Goal: Task Accomplishment & Management: Use online tool/utility

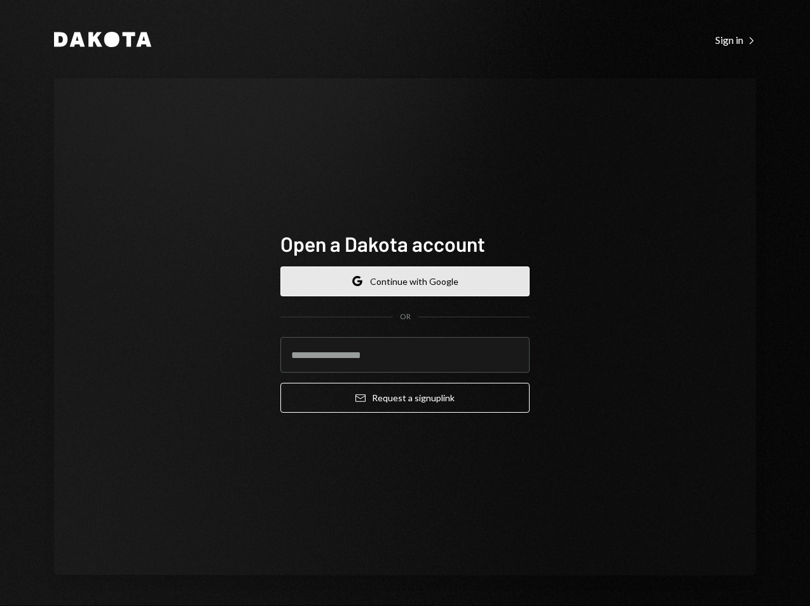
click at [399, 291] on button "Google Continue with Google" at bounding box center [404, 281] width 249 height 30
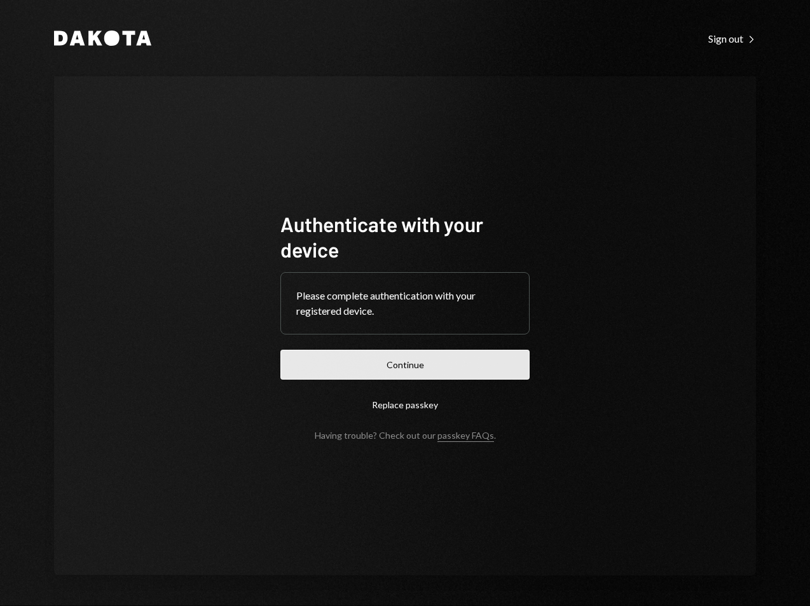
click at [445, 360] on button "Continue" at bounding box center [404, 365] width 249 height 30
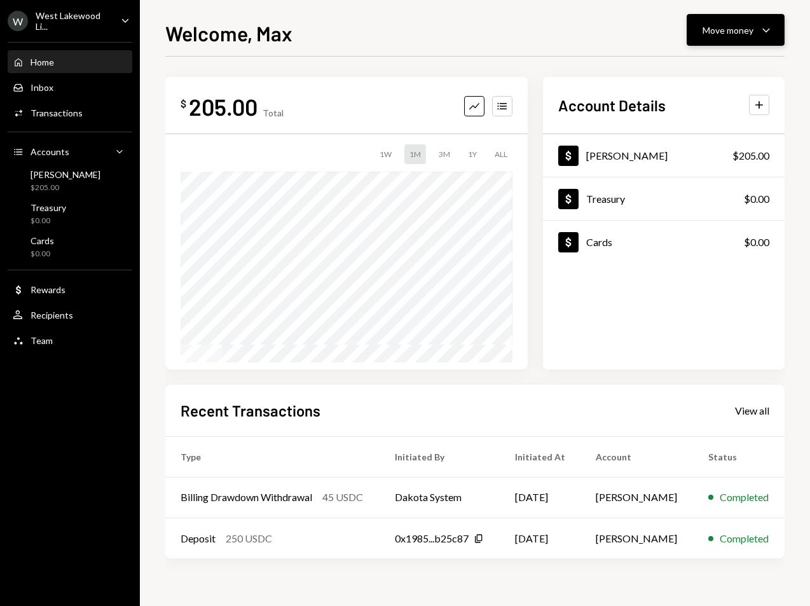
click at [768, 27] on icon "Caret Down" at bounding box center [766, 29] width 15 height 15
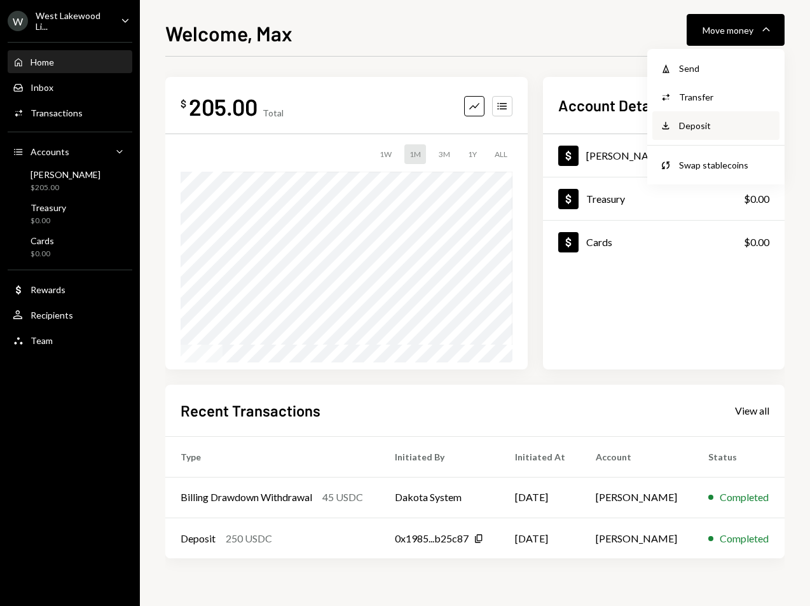
click at [694, 121] on div "Deposit" at bounding box center [725, 125] width 93 height 13
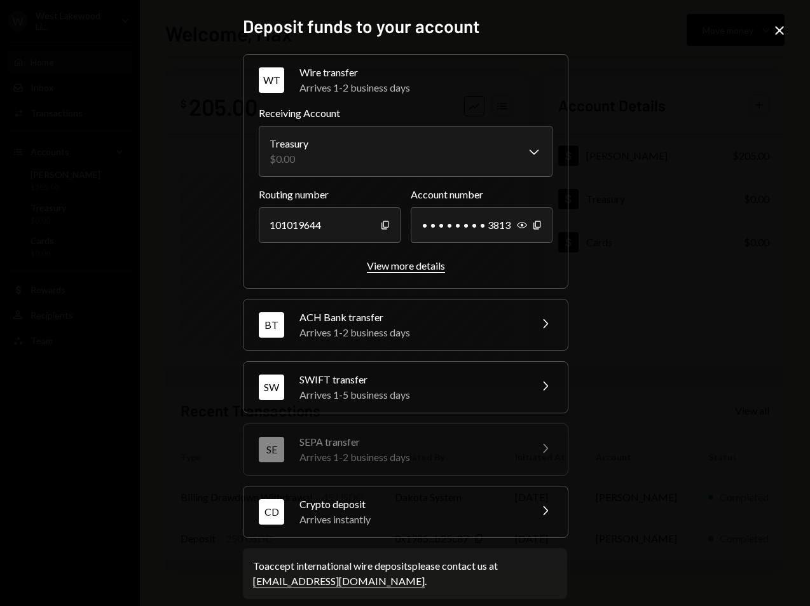
click at [420, 268] on div "View more details" at bounding box center [406, 265] width 78 height 12
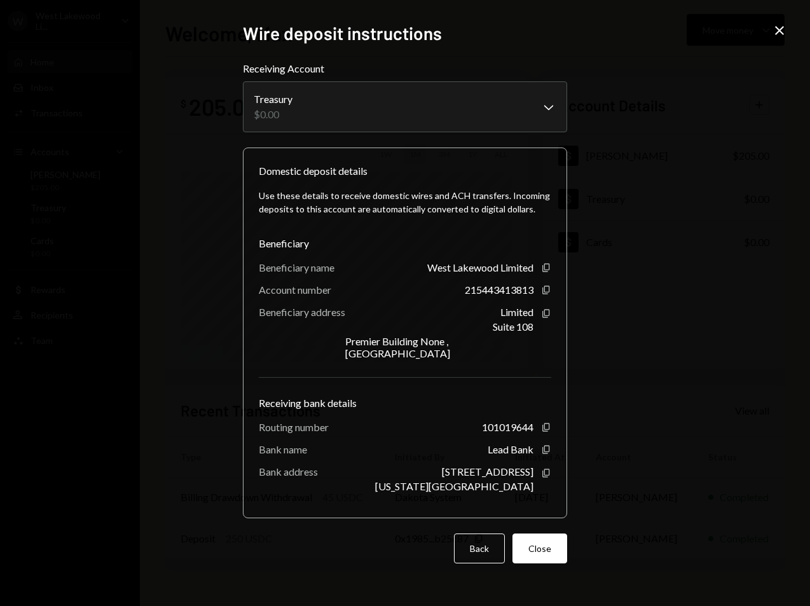
click at [779, 31] on icon at bounding box center [779, 30] width 9 height 9
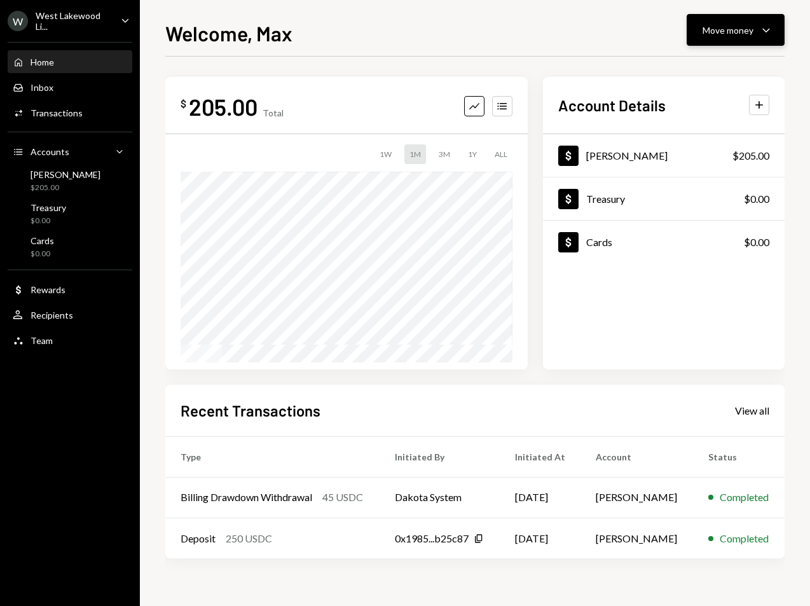
click at [766, 29] on icon "Caret Down" at bounding box center [766, 29] width 15 height 15
click at [48, 88] on div "Inbox" at bounding box center [42, 87] width 23 height 11
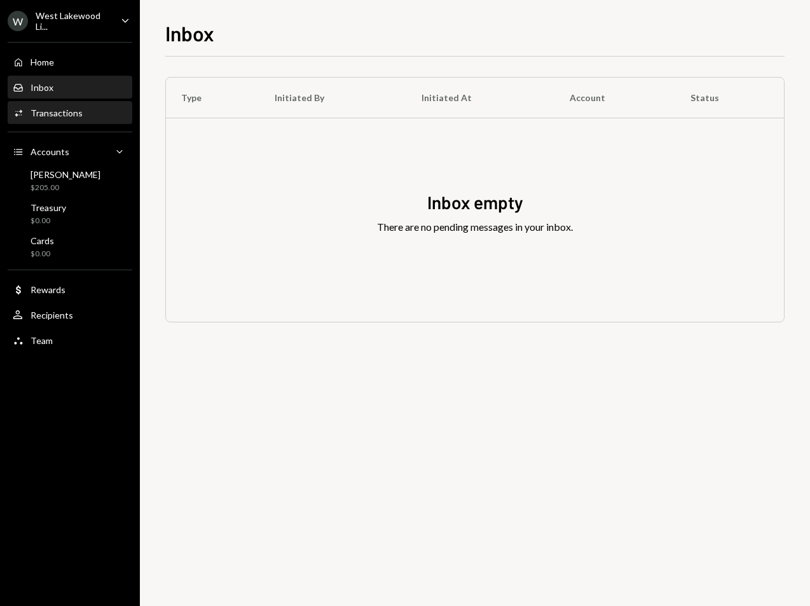
click at [52, 114] on div "Transactions" at bounding box center [57, 112] width 52 height 11
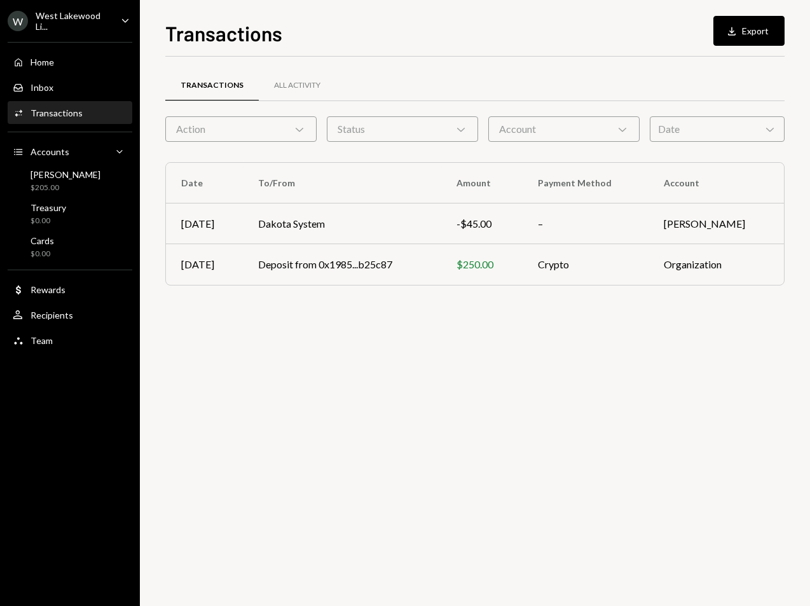
click at [79, 13] on div "West Lakewood Li..." at bounding box center [73, 21] width 75 height 22
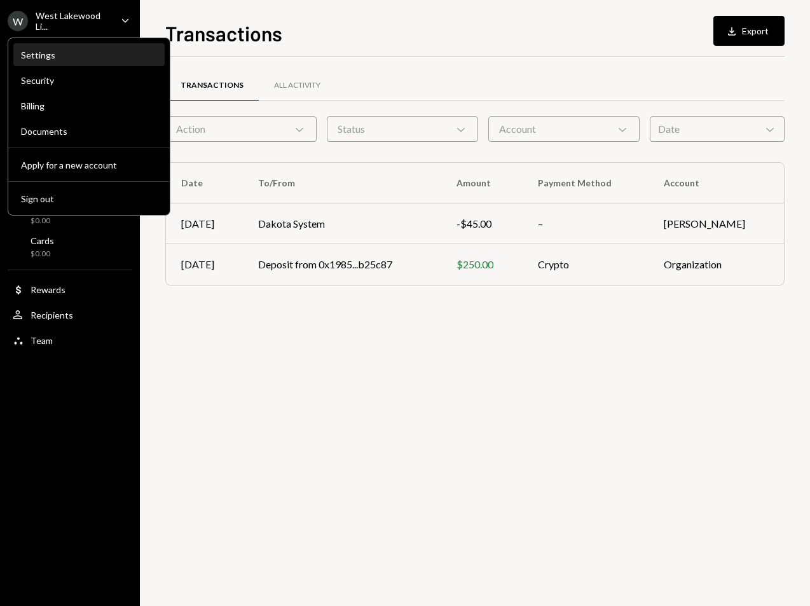
click at [50, 55] on div "Settings" at bounding box center [89, 55] width 136 height 11
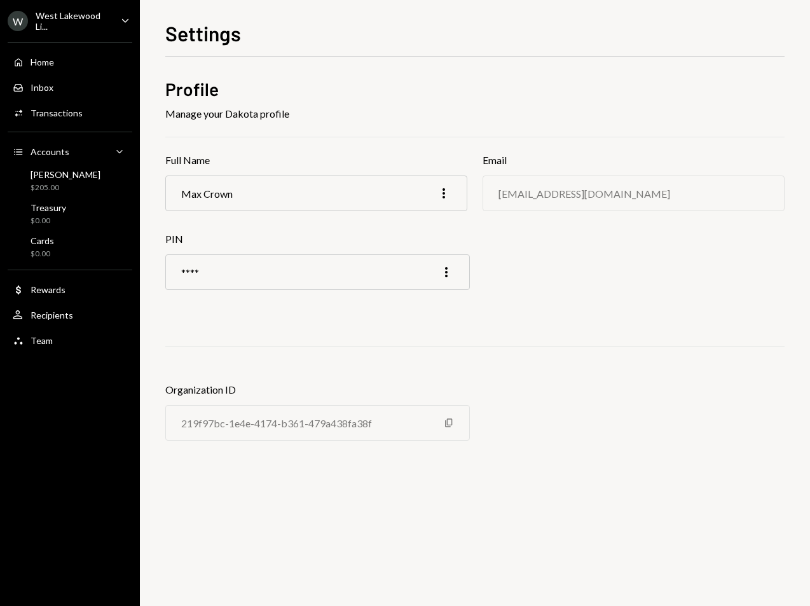
click at [76, 17] on div "West Lakewood Li..." at bounding box center [73, 21] width 75 height 22
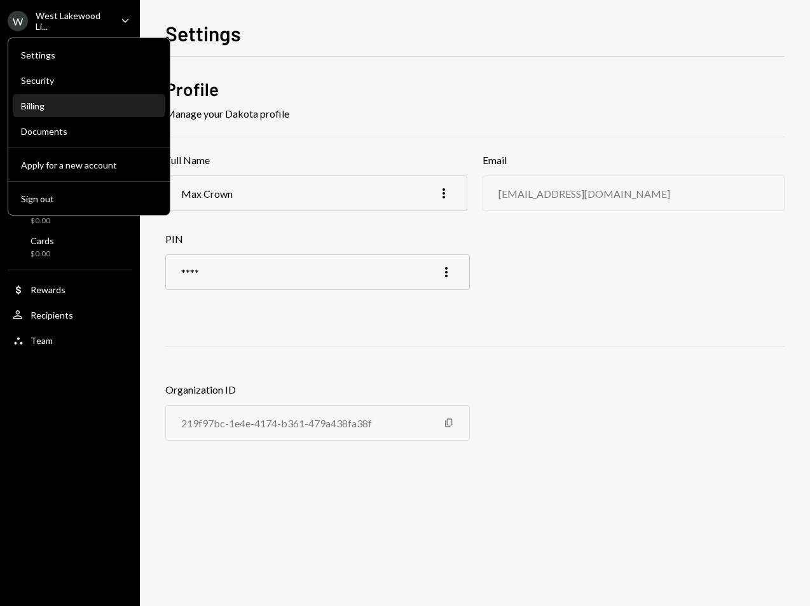
click at [48, 107] on div "Billing" at bounding box center [89, 105] width 136 height 11
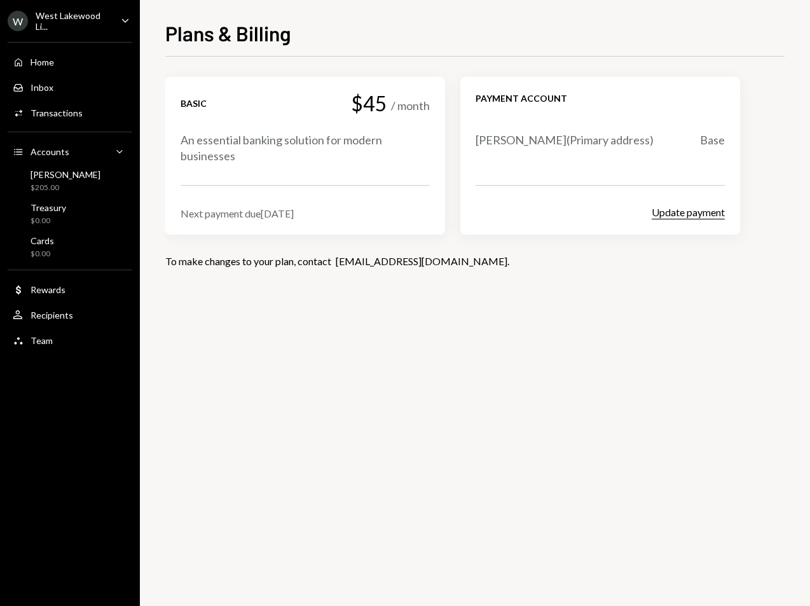
click at [710, 209] on button "Update payment" at bounding box center [688, 212] width 73 height 13
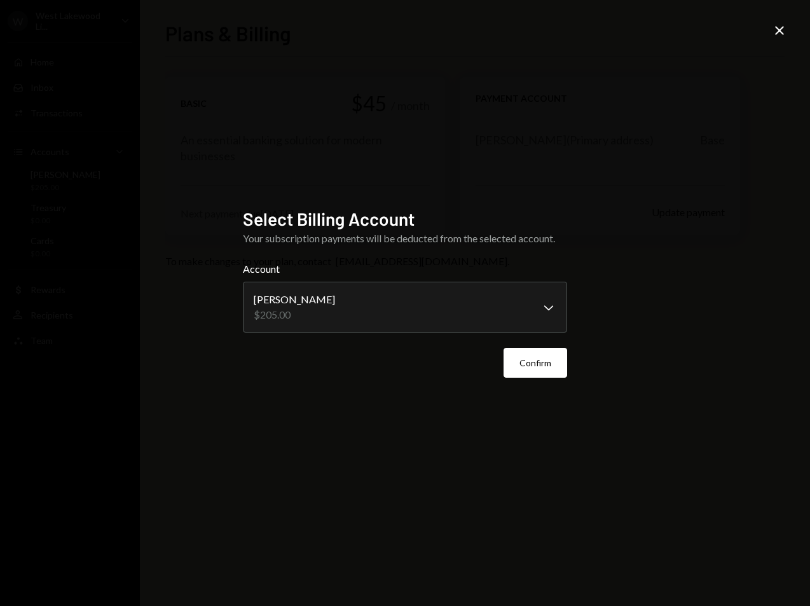
click at [776, 36] on icon "Close" at bounding box center [779, 30] width 15 height 15
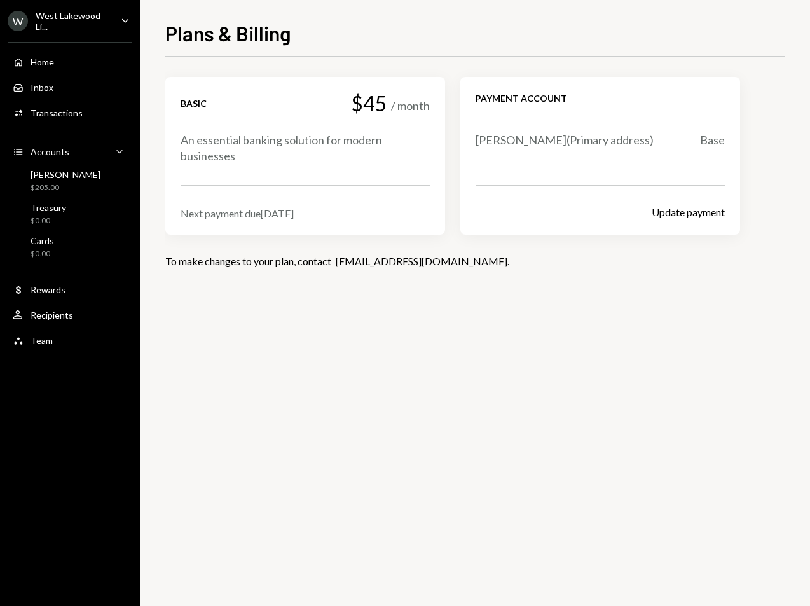
click at [312, 161] on div "An essential banking solution for modern businesses" at bounding box center [305, 148] width 249 height 32
click at [55, 319] on div "Recipients" at bounding box center [52, 315] width 43 height 11
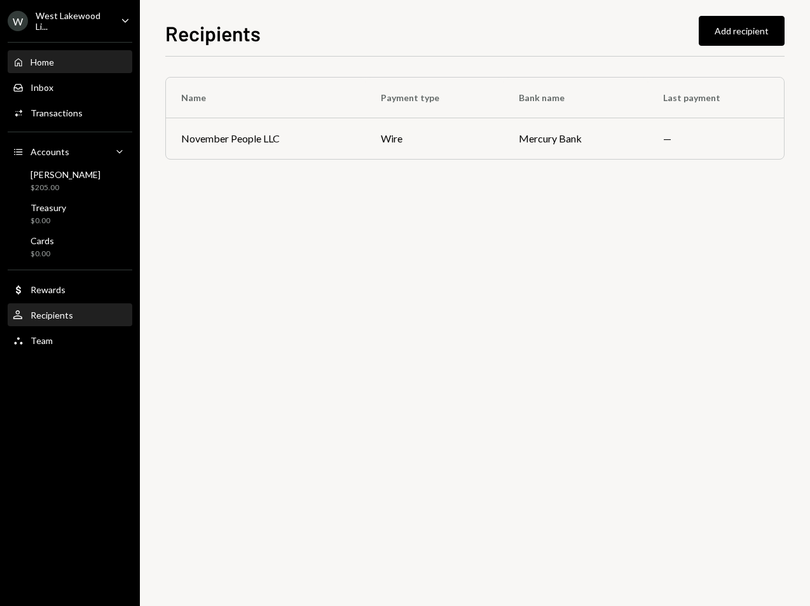
click at [51, 65] on div "Home" at bounding box center [43, 62] width 24 height 11
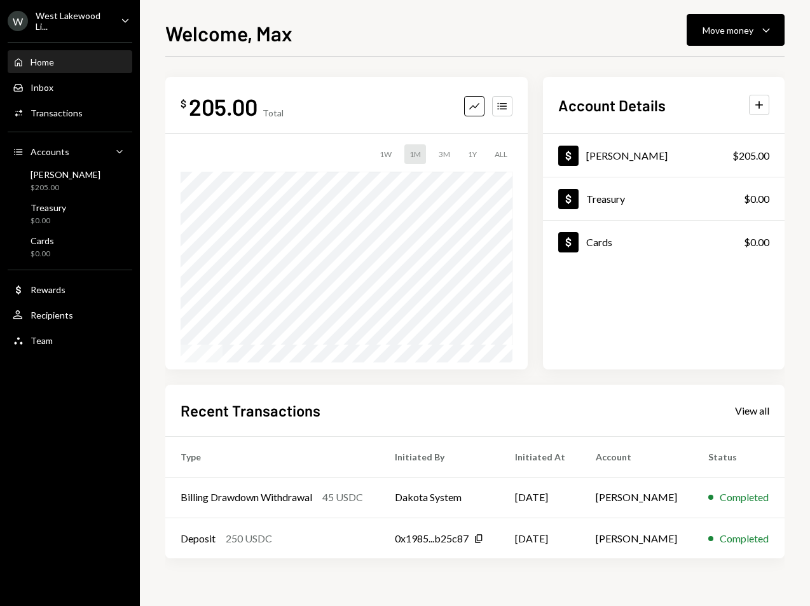
click at [357, 35] on div "Welcome, Max Move money Caret Down" at bounding box center [474, 32] width 619 height 28
click at [49, 60] on div "Home" at bounding box center [43, 62] width 24 height 11
click at [53, 291] on div "Rewards" at bounding box center [48, 289] width 35 height 11
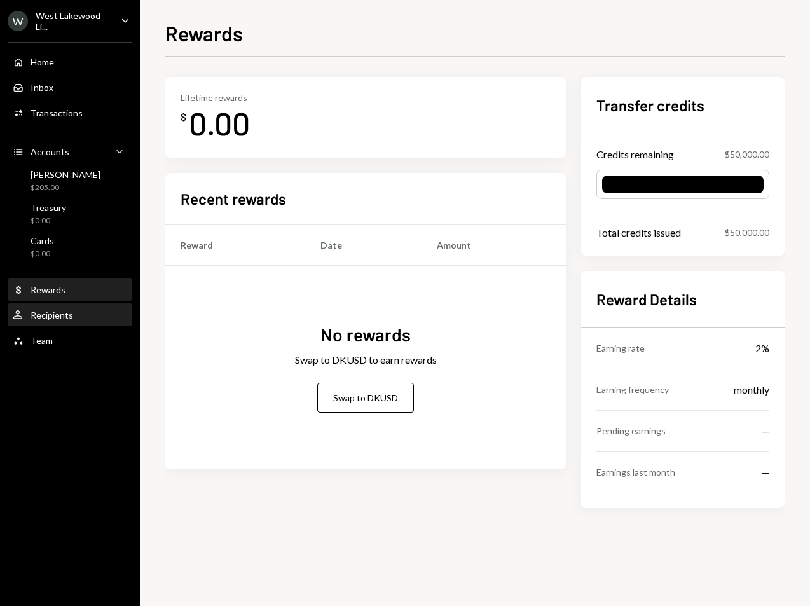
click at [54, 316] on div "Recipients" at bounding box center [52, 315] width 43 height 11
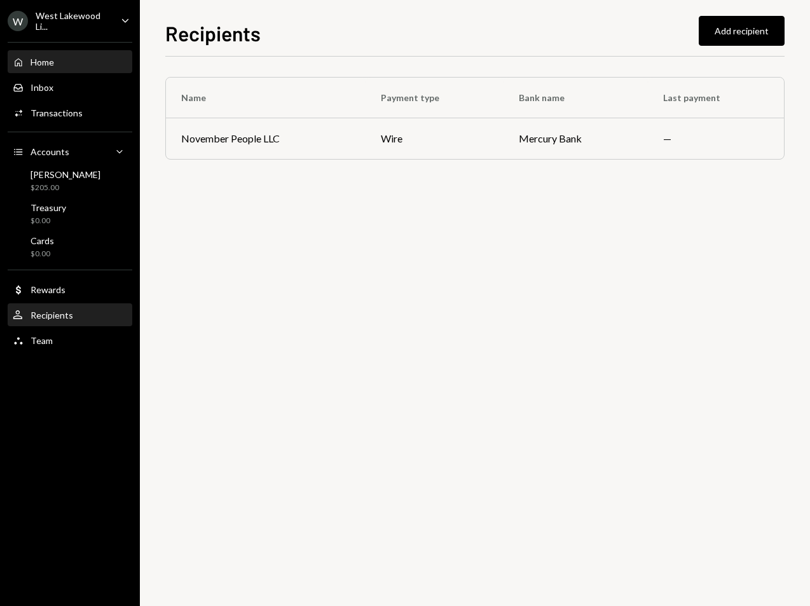
click at [46, 61] on div "Home" at bounding box center [43, 62] width 24 height 11
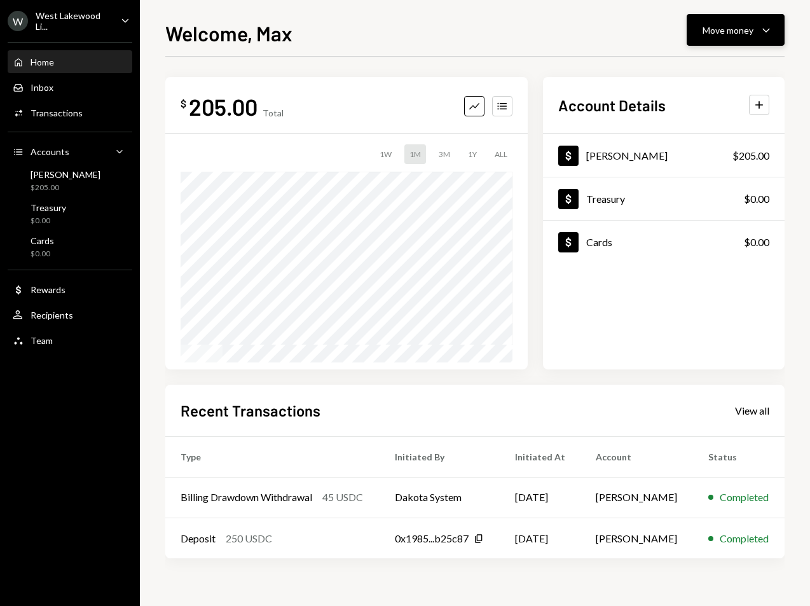
click at [745, 31] on div "Move money" at bounding box center [728, 30] width 51 height 13
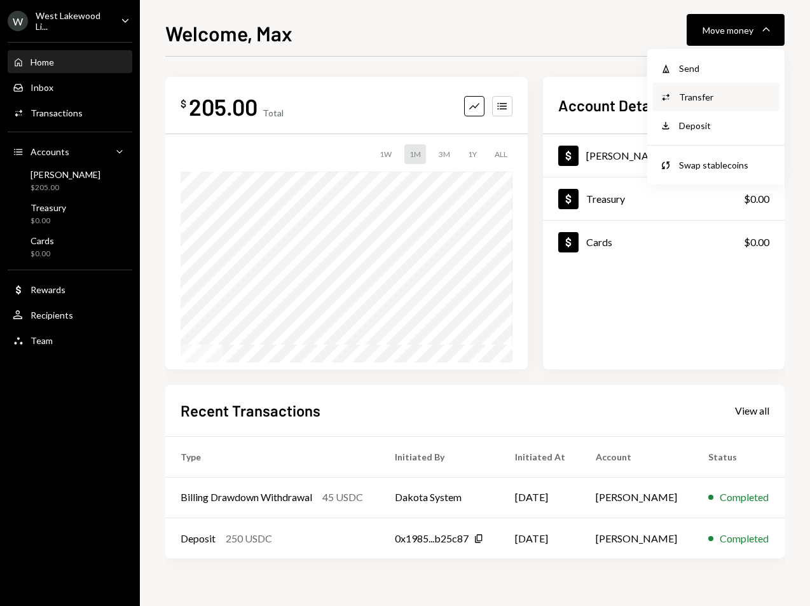
click at [701, 98] on div "Transfer" at bounding box center [725, 96] width 93 height 13
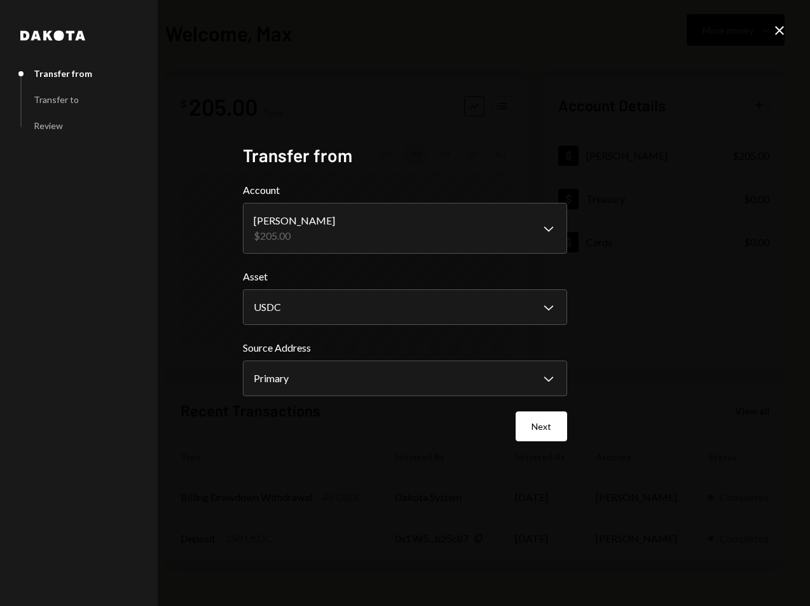
click at [786, 32] on div "**********" at bounding box center [405, 303] width 810 height 606
click at [781, 32] on icon at bounding box center [779, 30] width 9 height 9
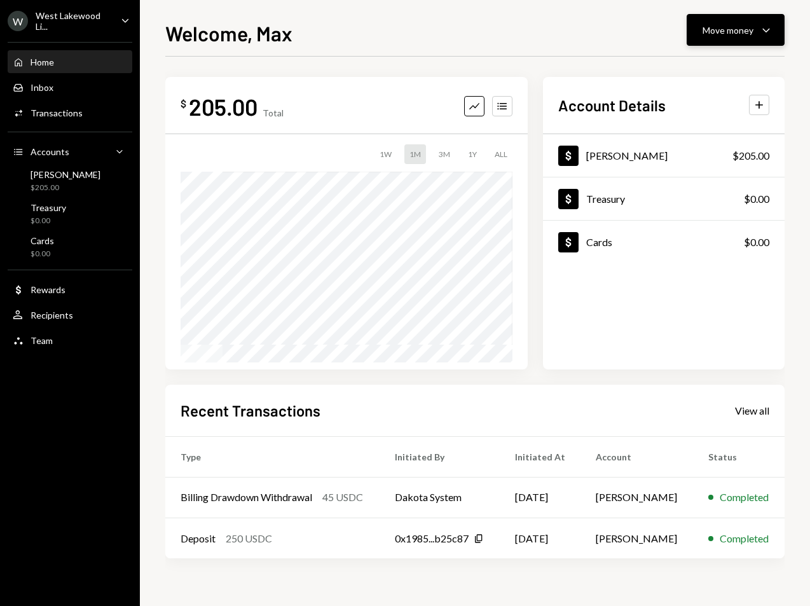
click at [759, 32] on icon "Caret Down" at bounding box center [766, 29] width 15 height 15
click at [691, 72] on div "Send" at bounding box center [725, 68] width 93 height 13
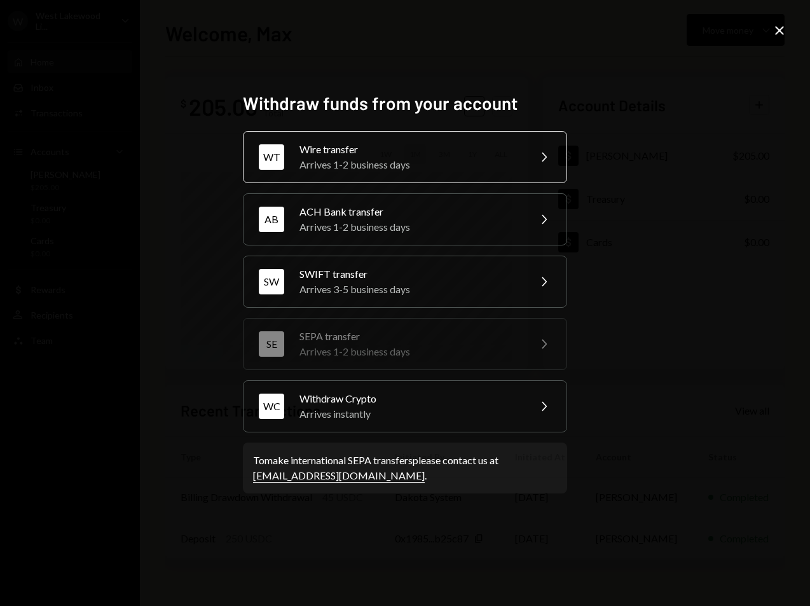
click at [434, 158] on div "Arrives 1-2 business days" at bounding box center [409, 164] width 221 height 15
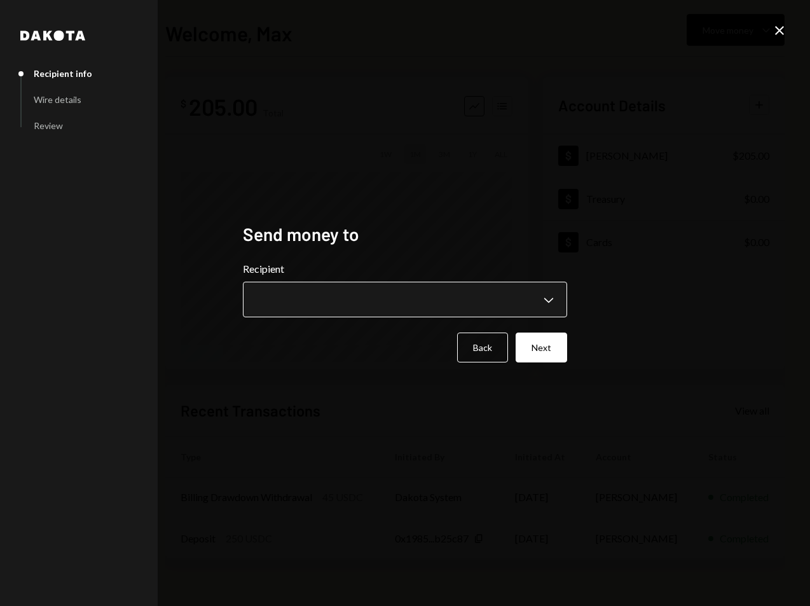
click at [368, 304] on body "**********" at bounding box center [405, 303] width 810 height 606
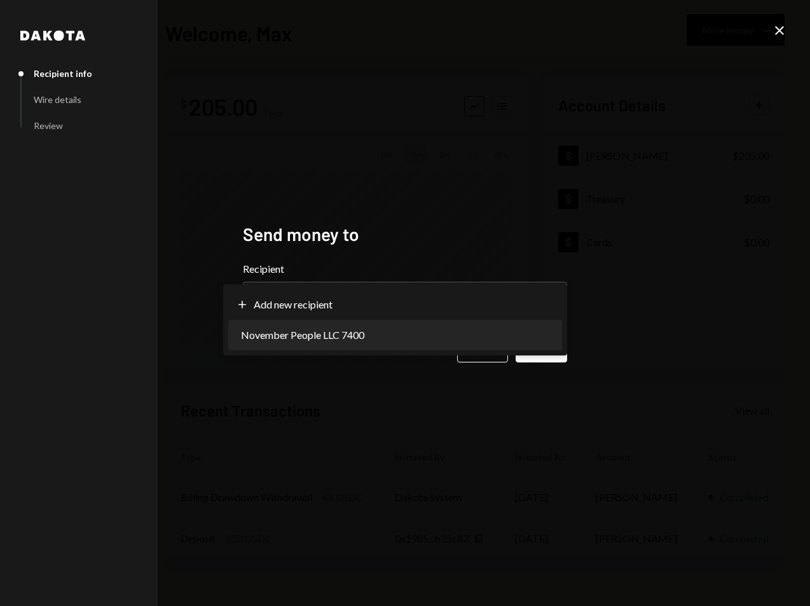
select select "**********"
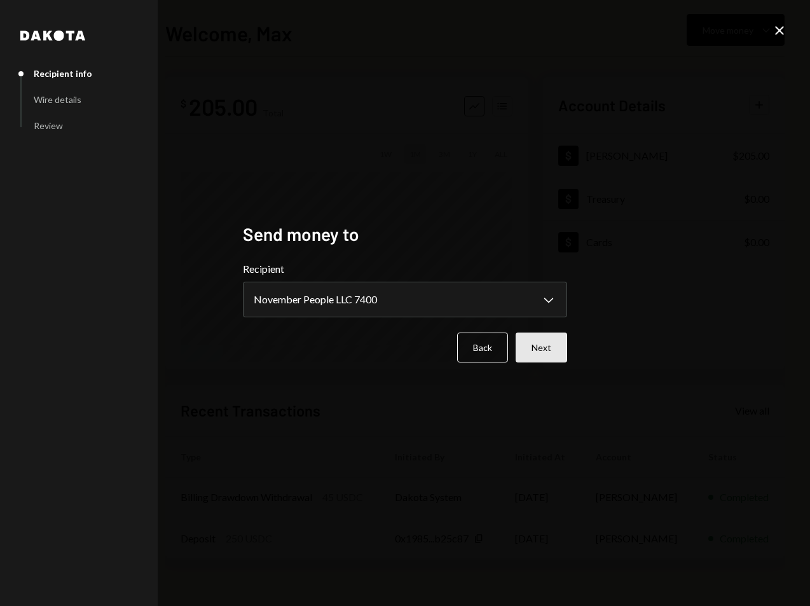
click at [547, 343] on button "Next" at bounding box center [542, 348] width 52 height 30
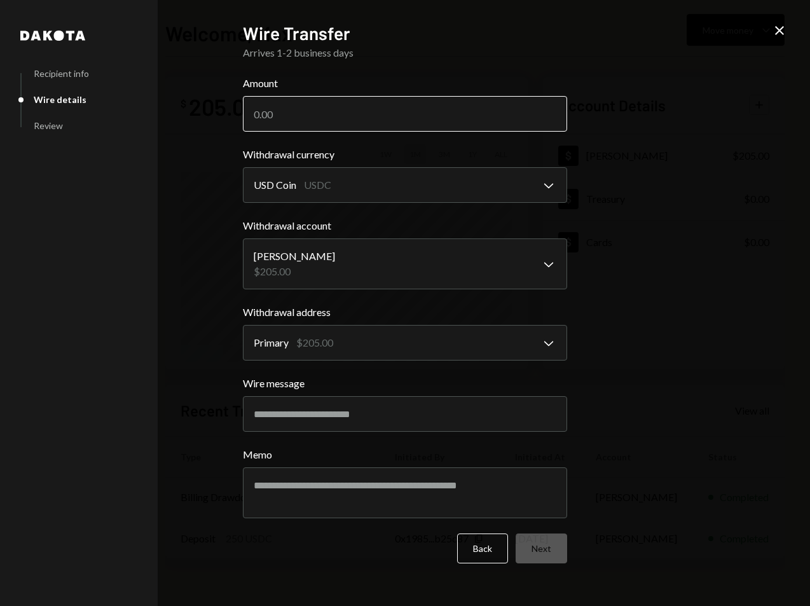
click at [294, 118] on input "Amount" at bounding box center [405, 114] width 324 height 36
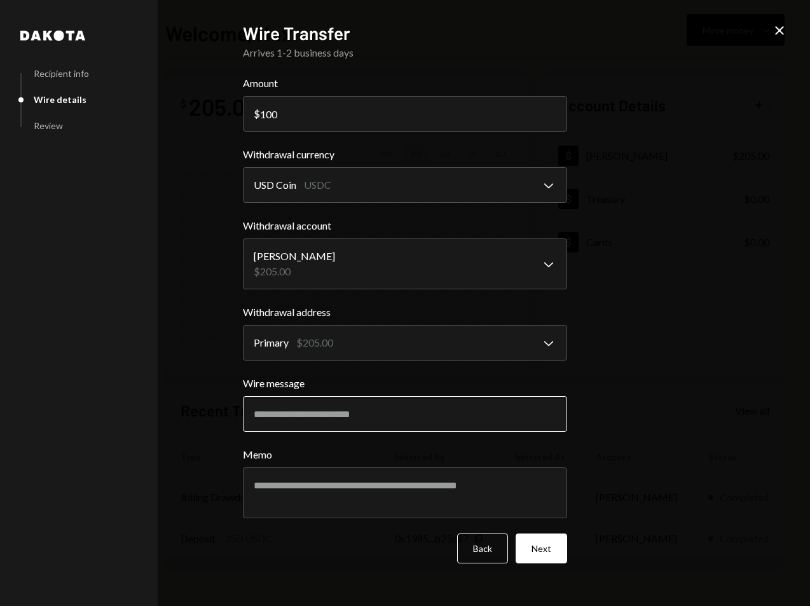
type input "100"
click at [361, 422] on input "Wire message" at bounding box center [405, 414] width 324 height 36
click at [553, 549] on button "Next" at bounding box center [542, 548] width 52 height 30
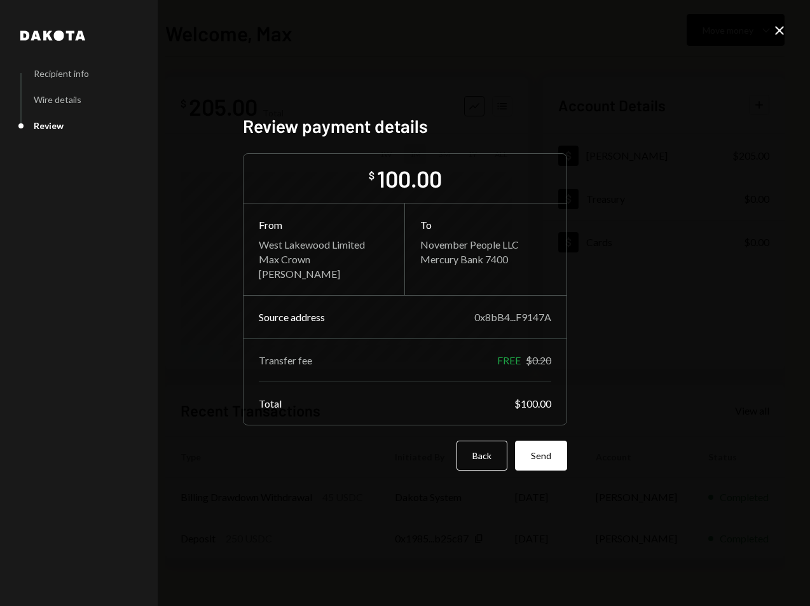
click at [778, 30] on icon at bounding box center [779, 30] width 9 height 9
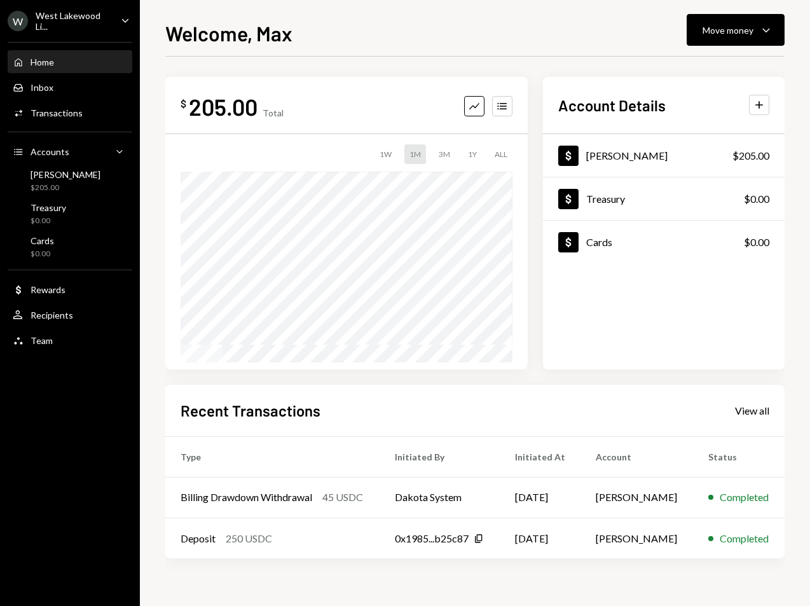
click at [481, 38] on div "Welcome, Max Move money Caret Down" at bounding box center [474, 32] width 619 height 28
click at [505, 13] on div "Welcome, Max Move money Caret Down $ 205.00 Total Graph Accounts 1W 1M 3M 1Y AL…" at bounding box center [475, 303] width 670 height 606
click at [465, 39] on div "Welcome, Max Move money Caret Down" at bounding box center [474, 32] width 619 height 28
click at [474, 38] on div "Welcome, Max Move money Caret Down" at bounding box center [474, 32] width 619 height 28
